Goal: Task Accomplishment & Management: Use online tool/utility

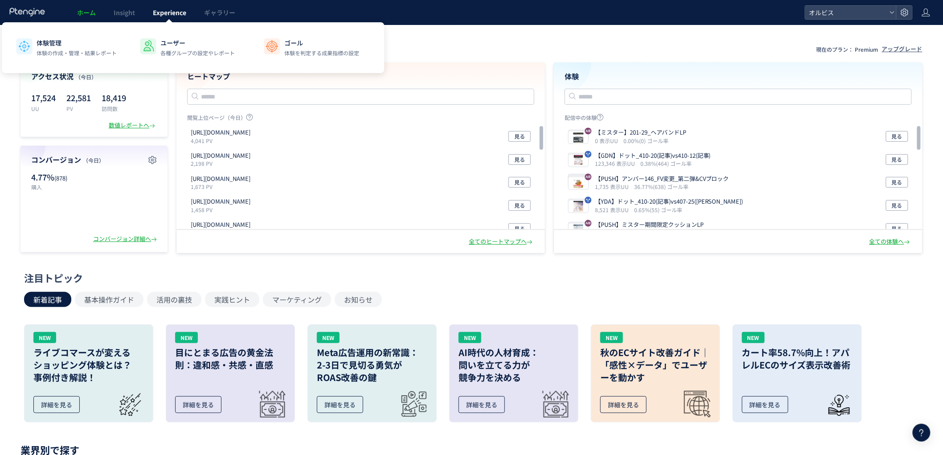
click at [176, 9] on span "Experience" at bounding box center [169, 12] width 33 height 9
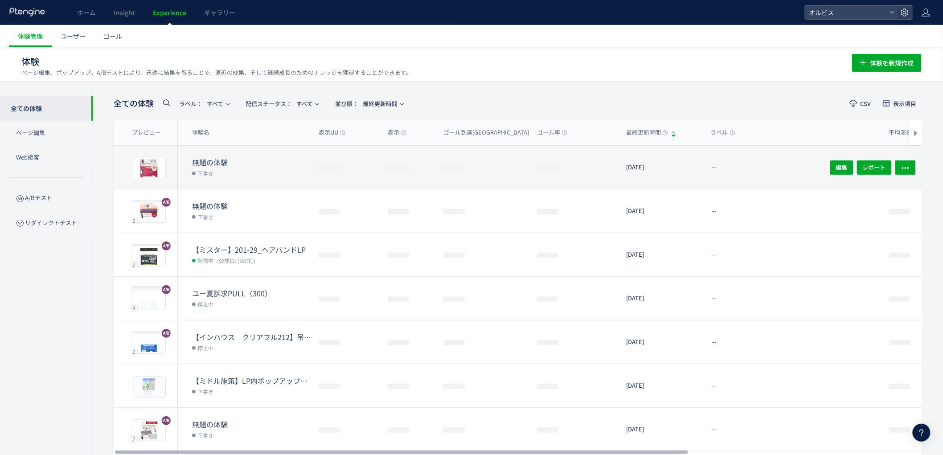
click at [235, 171] on dd "下書き" at bounding box center [251, 173] width 119 height 12
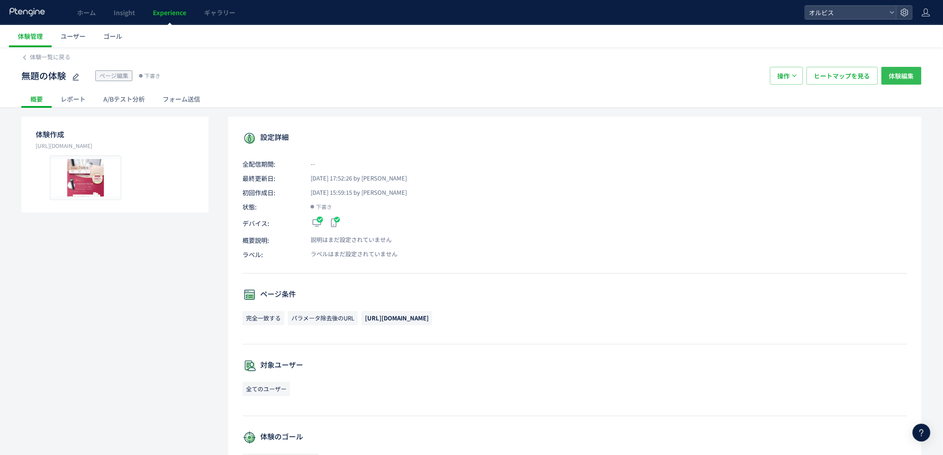
click at [900, 76] on span "体験編集" at bounding box center [901, 76] width 25 height 18
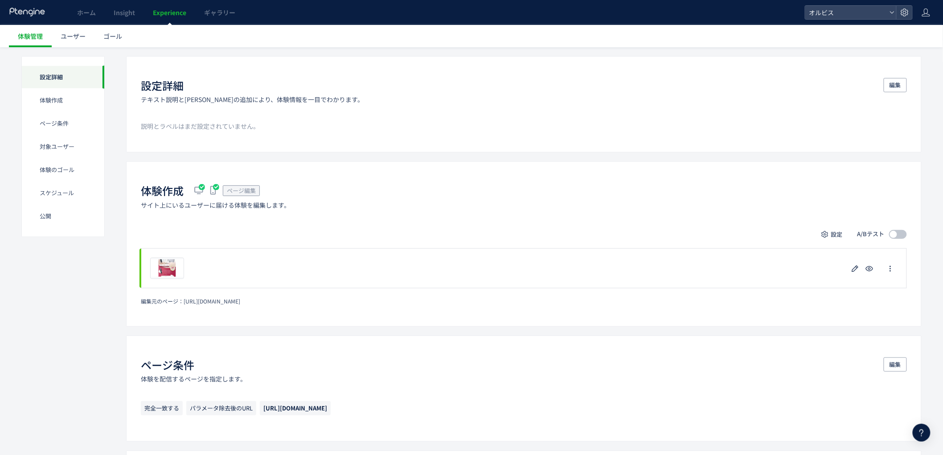
scroll to position [66, 0]
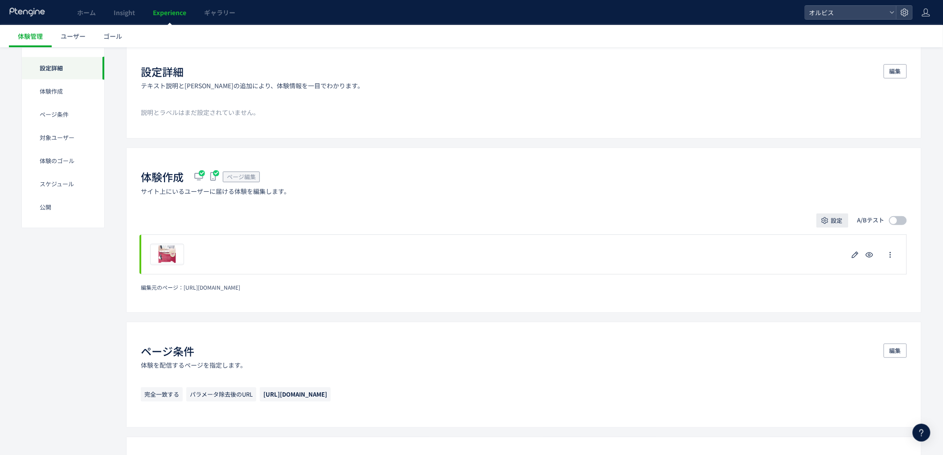
click at [835, 221] on span "設定" at bounding box center [837, 221] width 12 height 14
click at [827, 291] on div "編集元のページ： [URL][DOMAIN_NAME]" at bounding box center [524, 287] width 766 height 8
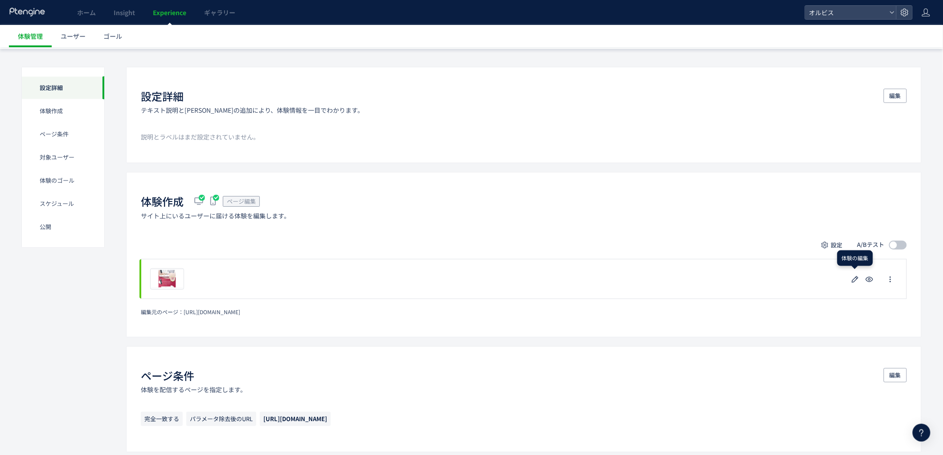
scroll to position [0, 0]
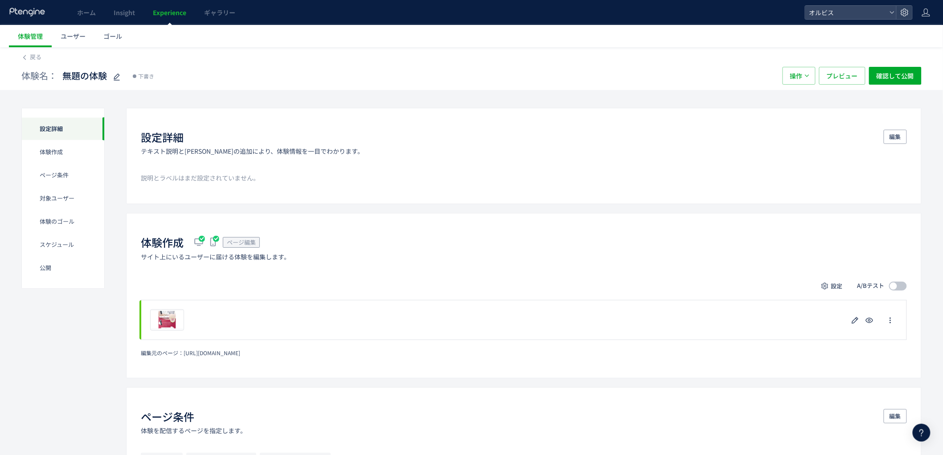
click at [153, 15] on span "Experience" at bounding box center [169, 12] width 33 height 9
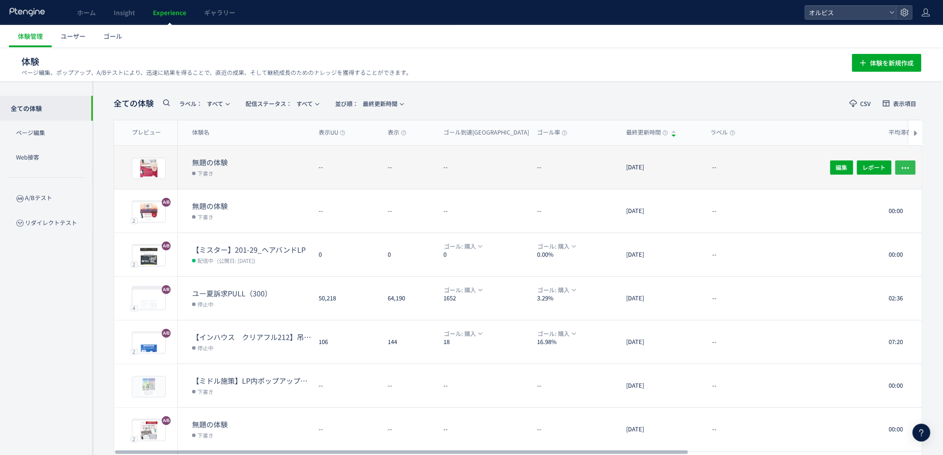
click at [907, 165] on icon "button" at bounding box center [905, 167] width 9 height 9
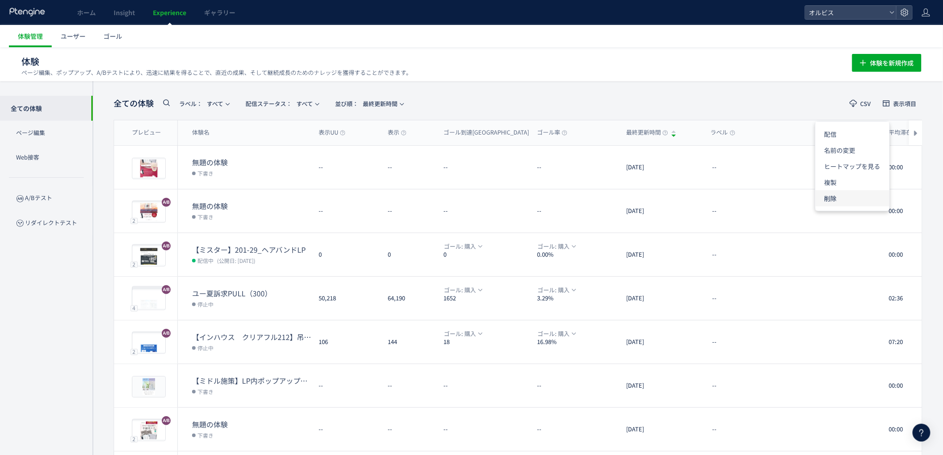
click at [854, 195] on li "削除" at bounding box center [853, 198] width 74 height 16
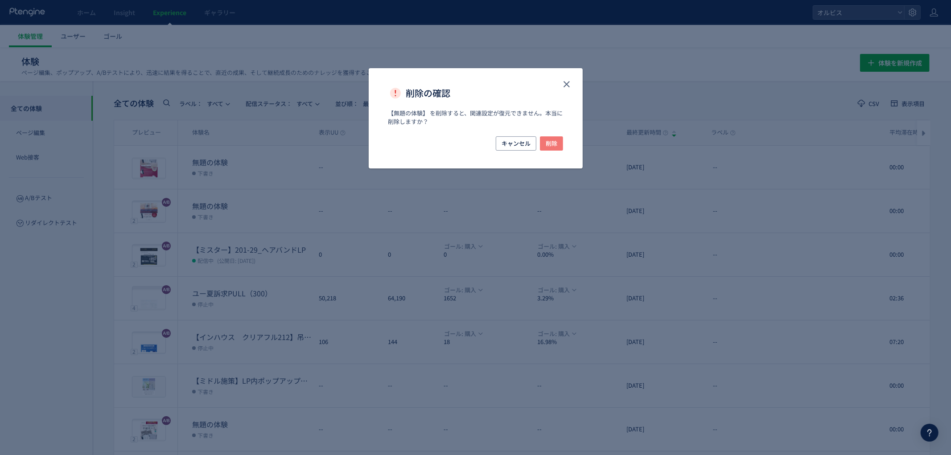
click at [549, 148] on span "削除" at bounding box center [552, 143] width 12 height 14
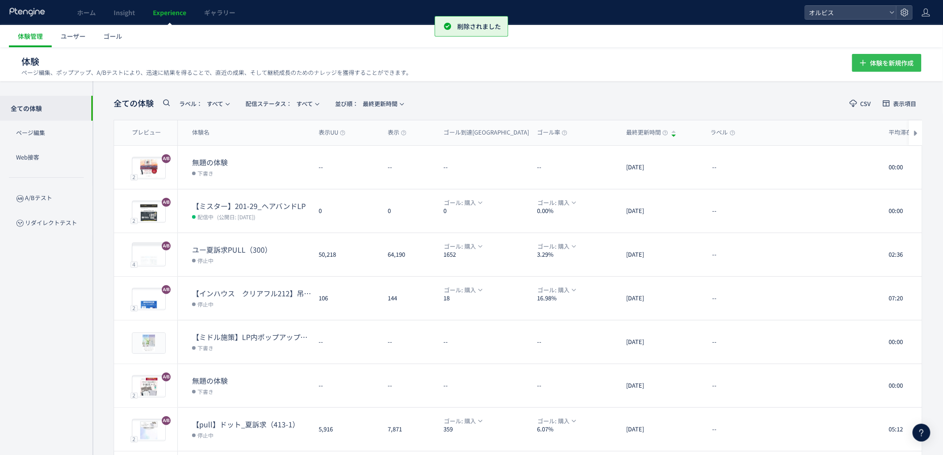
click at [881, 62] on span "体験を新規作成" at bounding box center [893, 63] width 44 height 18
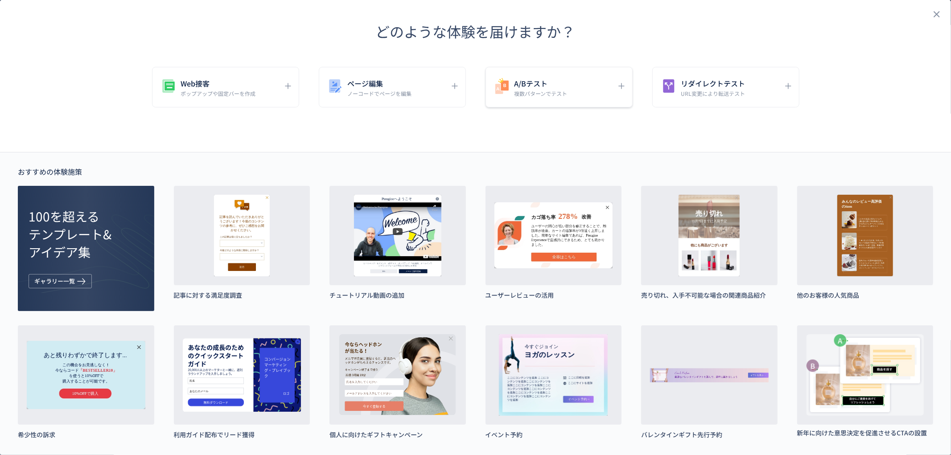
click at [517, 83] on h5 "A/Bテスト" at bounding box center [540, 83] width 53 height 12
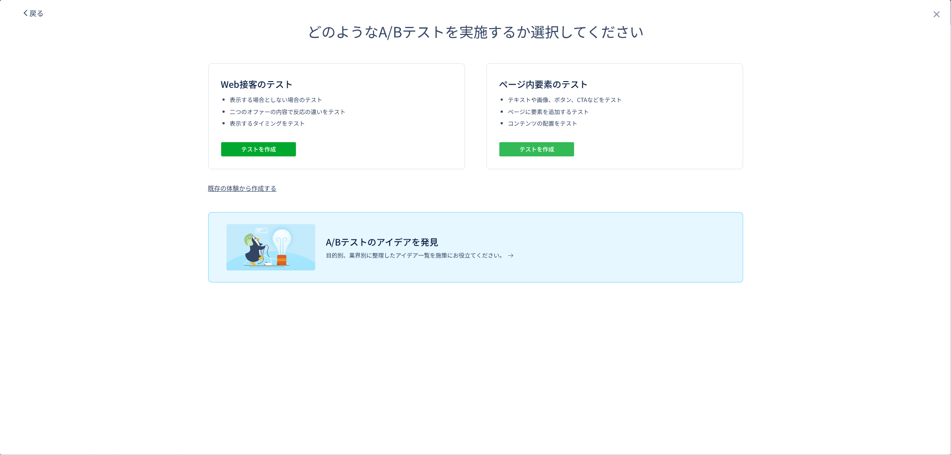
click at [536, 148] on span "テストを作成" at bounding box center [536, 149] width 35 height 14
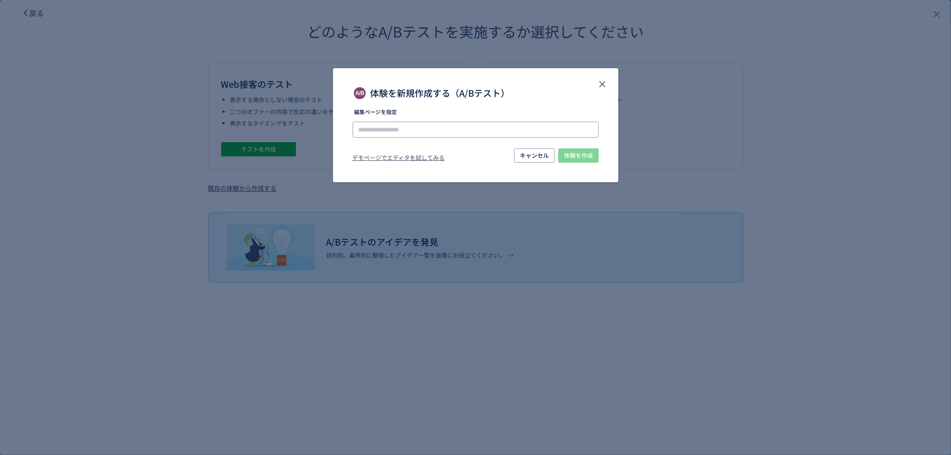
click at [529, 131] on input "体験を新規作成する（A/Bテスト）" at bounding box center [476, 130] width 246 height 16
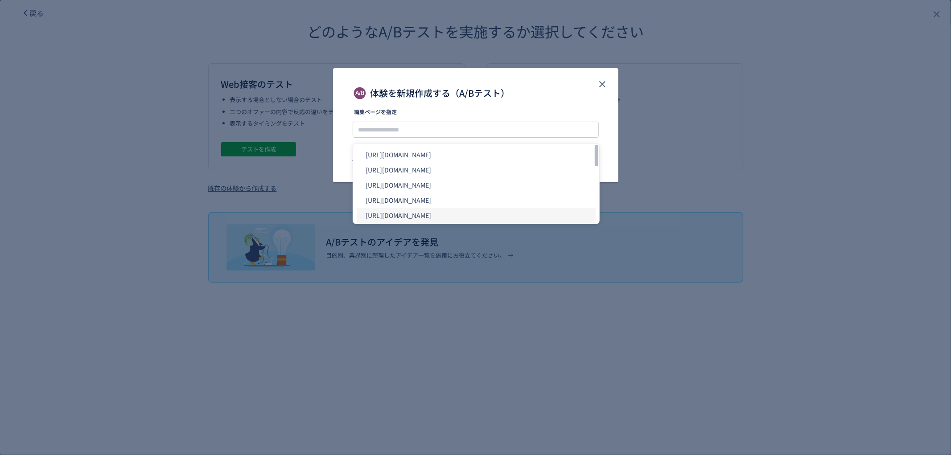
click at [410, 214] on li "[URL][DOMAIN_NAME]" at bounding box center [476, 215] width 239 height 15
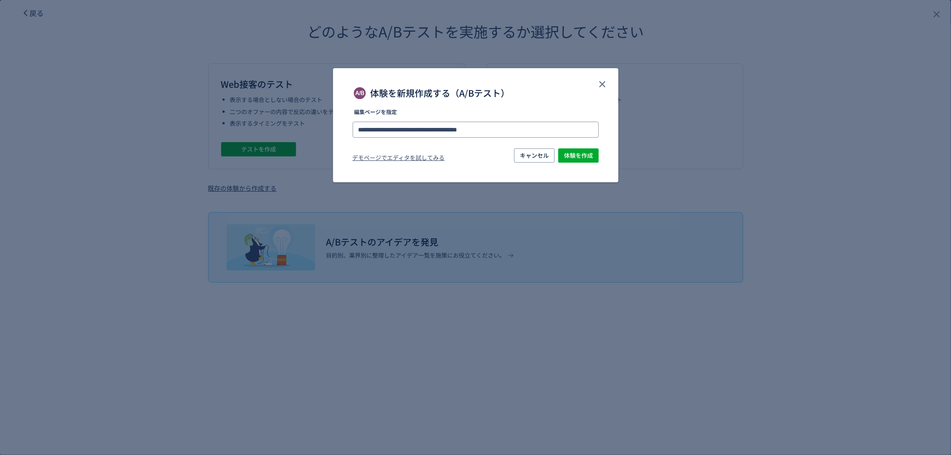
click at [486, 125] on input "**********" at bounding box center [476, 130] width 246 height 16
type input "**********"
click at [580, 152] on li "[URL][DOMAIN_NAME]" at bounding box center [476, 154] width 239 height 15
click at [581, 156] on span "体験を作成" at bounding box center [578, 155] width 29 height 14
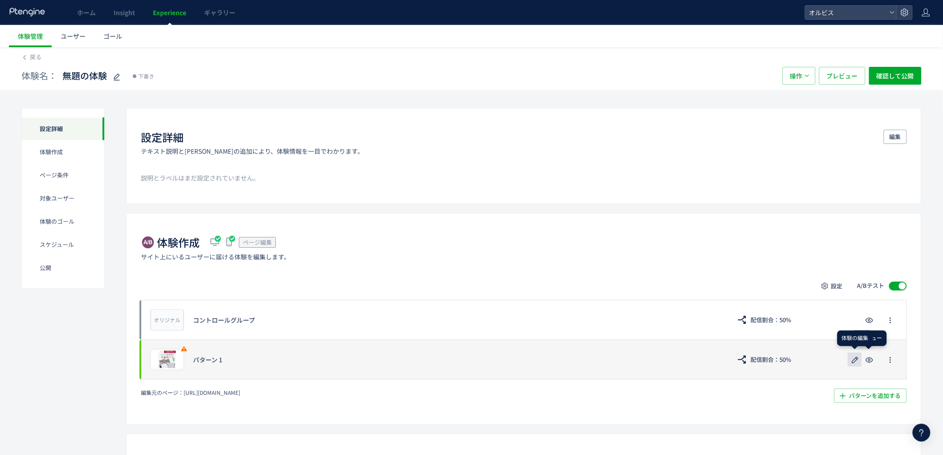
click at [857, 361] on use "button" at bounding box center [855, 360] width 7 height 7
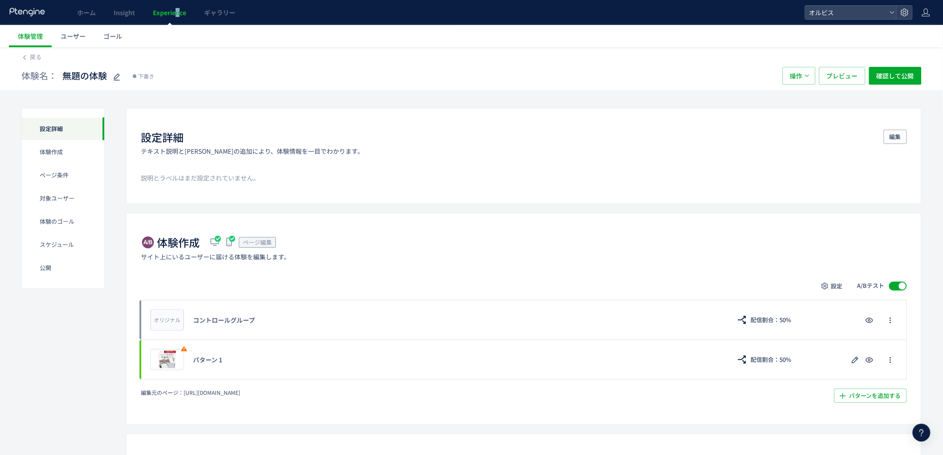
click at [177, 9] on span "Experience" at bounding box center [169, 12] width 33 height 9
